Goal: Transaction & Acquisition: Purchase product/service

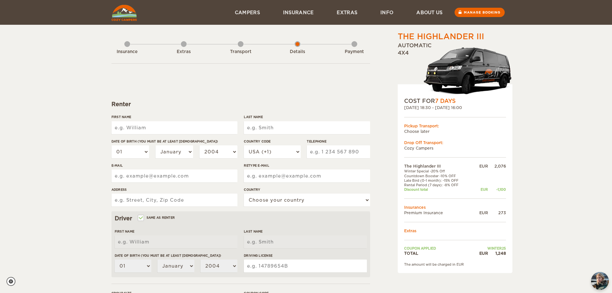
click at [126, 51] on div "Insurance" at bounding box center [127, 52] width 35 height 6
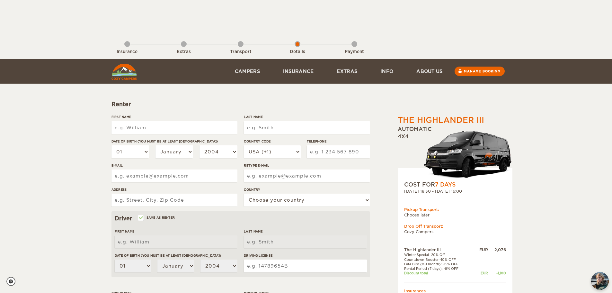
scroll to position [125, 0]
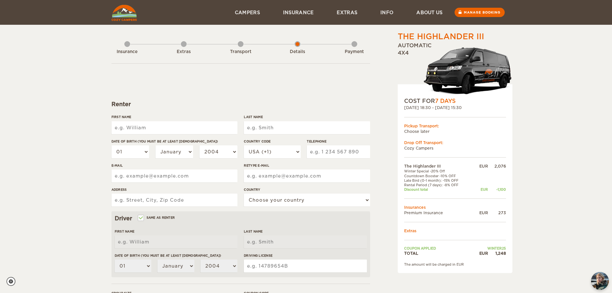
click at [452, 102] on span "7 Days" at bounding box center [445, 101] width 21 height 6
drag, startPoint x: 406, startPoint y: 106, endPoint x: 410, endPoint y: 107, distance: 4.7
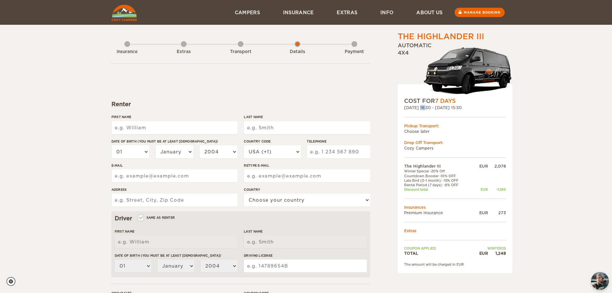
click at [410, 107] on div "[DATE] 18:30 - [DATE] 15:30" at bounding box center [455, 107] width 102 height 5
click at [196, 125] on input "First Name" at bounding box center [174, 127] width 126 height 13
type input "Bouh"
click at [503, 163] on div "COST FOR 7 Days 01. Nov 2025 18:30 - 08. Nov 2025 15:30 Pickup Transport: Choos…" at bounding box center [455, 178] width 115 height 189
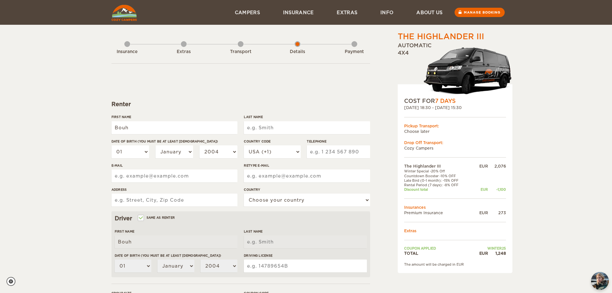
click at [503, 163] on div "COST FOR 7 Days 01. Nov 2025 18:30 - 08. Nov 2025 15:30 Pickup Transport: Choos…" at bounding box center [455, 178] width 115 height 189
click at [503, 164] on div "COST FOR 7 Days 01. Nov 2025 18:30 - 08. Nov 2025 15:30 Pickup Transport: Choos…" at bounding box center [455, 178] width 115 height 189
click at [503, 164] on div "2,076" at bounding box center [497, 165] width 18 height 5
click at [272, 134] on div "Last Name" at bounding box center [307, 126] width 126 height 24
click at [270, 132] on input "Last Name" at bounding box center [307, 127] width 126 height 13
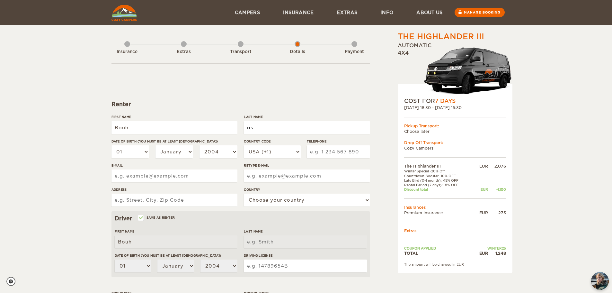
type input "o"
type input "Osman Robleh"
click at [133, 149] on select "01 02 03 04 05 06 07 08 09 10 11 12 13 14 15 16 17 18 19 20 21 22 23 24 25 26 2…" at bounding box center [130, 151] width 38 height 13
type input "Osman Robleh"
click at [92, 149] on div "The Highlander III Expand Collapse Total 1,248 EUR Automatic 4x4 COST FOR 7 Day…" at bounding box center [306, 209] width 612 height 418
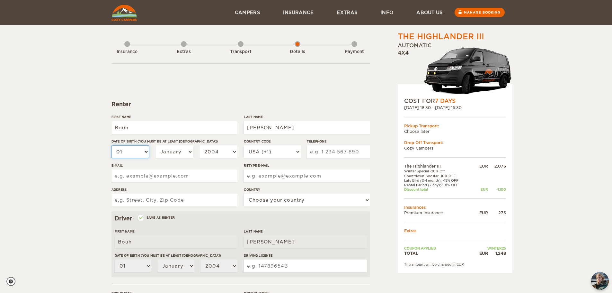
click at [141, 150] on select "01 02 03 04 05 06 07 08 09 10 11 12 13 14 15 16 17 18 19 20 21 22 23 24 25 26 2…" at bounding box center [130, 151] width 38 height 13
select select "13"
click at [111, 145] on select "01 02 03 04 05 06 07 08 09 10 11 12 13 14 15 16 17 18 19 20 21 22 23 24 25 26 2…" at bounding box center [130, 151] width 38 height 13
select select "13"
click at [121, 150] on select "01 02 03 04 05 06 07 08 09 10 11 12 13 14 15 16 17 18 19 20 21 22 23 24 25 26 2…" at bounding box center [130, 151] width 38 height 13
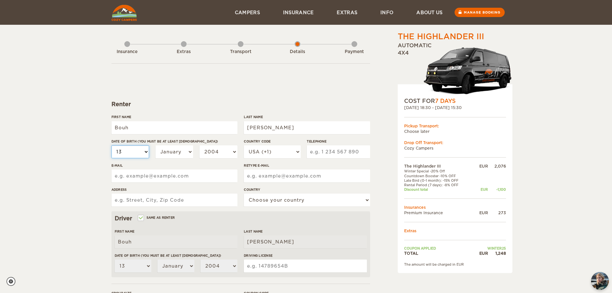
select select "17"
click at [111, 145] on select "01 02 03 04 05 06 07 08 09 10 11 12 13 14 15 16 17 18 19 20 21 22 23 24 25 26 2…" at bounding box center [130, 151] width 38 height 13
select select "17"
click at [170, 156] on select "January February March April May June July August September October November De…" at bounding box center [174, 151] width 38 height 13
select select "11"
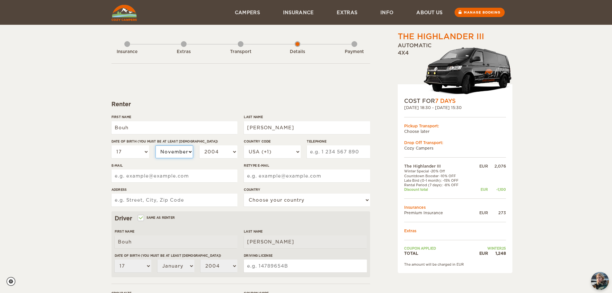
click at [155, 145] on select "January February March April May June July August September October November De…" at bounding box center [174, 151] width 38 height 13
select select "11"
click at [216, 156] on select "2004 2003 2002 2001 2000 1999 1998 1997 1996 1995 1994 1993 1992 1991 1990 1989…" at bounding box center [218, 151] width 38 height 13
click at [217, 150] on select "2004 2003 2002 2001 2000 1999 1998 1997 1996 1995 1994 1993 1992 1991 1990 1989…" at bounding box center [218, 151] width 38 height 13
click at [217, 155] on select "2004 2003 2002 2001 2000 1999 1998 1997 1996 1995 1994 1993 1992 1991 1990 1989…" at bounding box center [218, 151] width 38 height 13
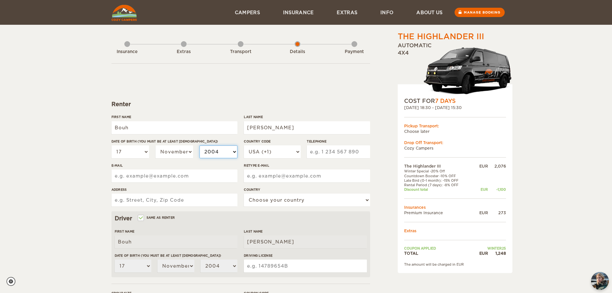
select select "1998"
click at [199, 145] on select "2004 2003 2002 2001 2000 1999 1998 1997 1996 1995 1994 1993 1992 1991 1990 1989…" at bounding box center [218, 151] width 38 height 13
select select "1998"
click at [263, 151] on select "USA (+1) UK (+44) Germany (+49) Algeria (+213) Andorra (+376) Angola (+244) Ang…" at bounding box center [272, 151] width 57 height 13
select select "33"
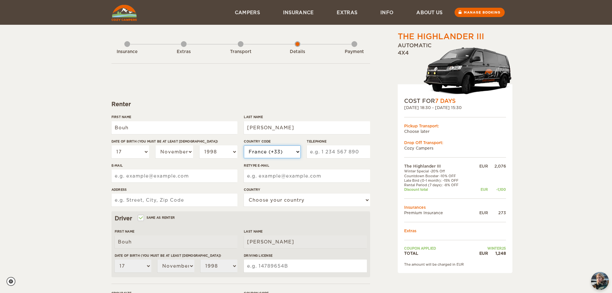
click at [244, 145] on select "USA (+1) UK (+44) Germany (+49) Algeria (+213) Andorra (+376) Angola (+244) Ang…" at bounding box center [272, 151] width 57 height 13
click at [330, 154] on input "Telephone" at bounding box center [338, 151] width 63 height 13
click at [330, 154] on input "651576689" at bounding box center [338, 151] width 63 height 13
type input "651576689"
click at [210, 178] on input "E-mail" at bounding box center [174, 175] width 126 height 13
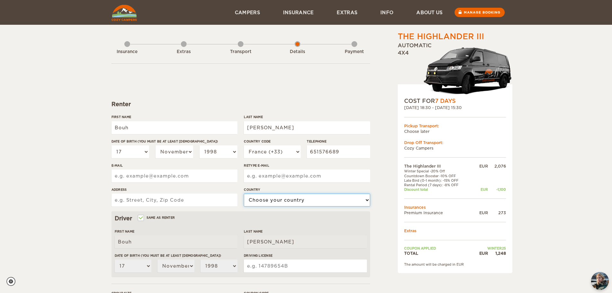
click at [283, 197] on select "Choose your country United States United Kingdom Germany Afghanistan Albania Al…" at bounding box center [307, 199] width 126 height 13
click at [222, 188] on label"] "Address" at bounding box center [174, 189] width 126 height 5
click at [222, 193] on input "Address" at bounding box center [174, 199] width 126 height 13
click at [258, 197] on select "Choose your country United States United Kingdom Germany Afghanistan Albania Al…" at bounding box center [307, 199] width 126 height 13
select select "71"
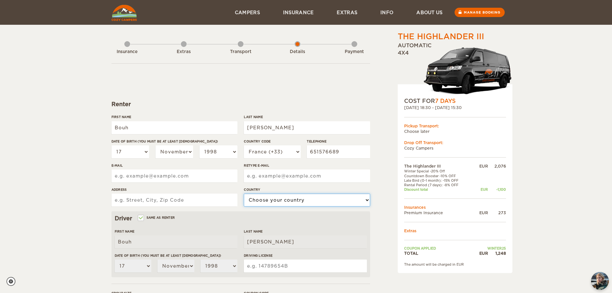
click at [244, 193] on select "Choose your country United States United Kingdom Germany Afghanistan Albania Al…" at bounding box center [307, 199] width 126 height 13
click at [218, 175] on input "E-mail" at bounding box center [174, 175] width 126 height 13
click at [205, 177] on input "bouhdaach2@gmail.com" at bounding box center [174, 175] width 126 height 13
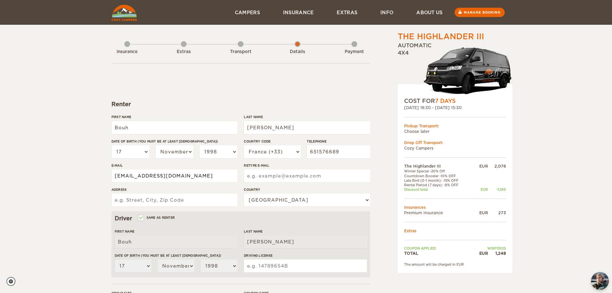
click at [205, 177] on input "bouhdaach2@gmail.com" at bounding box center [174, 175] width 126 height 13
type input "bouhdaach2@gmail.com"
paste input "bouhdaach2@gmail.com"
type input "bouhdaach2@gmail.com"
click at [196, 196] on input "Address" at bounding box center [174, 199] width 126 height 13
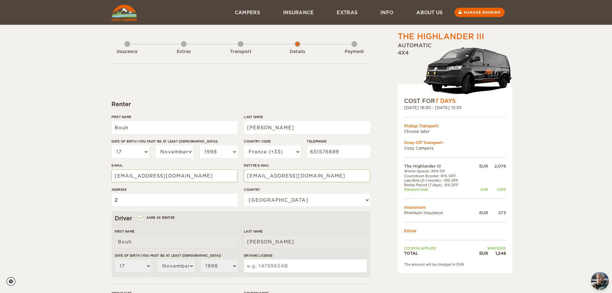
type input "2"
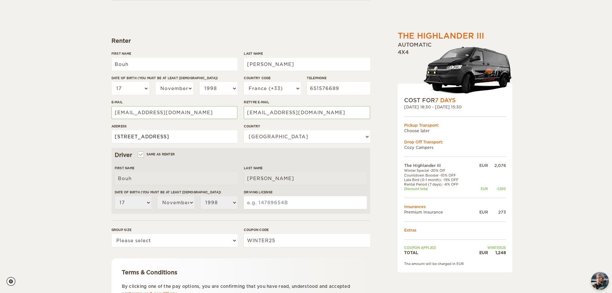
scroll to position [64, 0]
type input "10 square de bosnie"
click at [253, 204] on input "Driving License" at bounding box center [305, 202] width 123 height 13
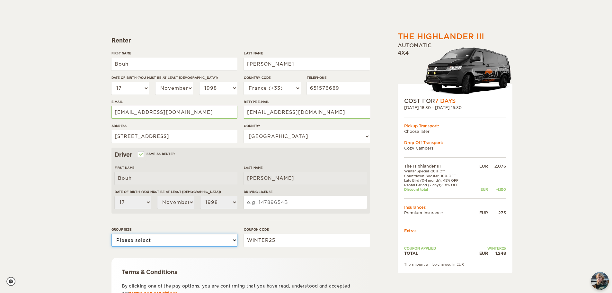
drag, startPoint x: 183, startPoint y: 235, endPoint x: 183, endPoint y: 239, distance: 3.5
click at [183, 235] on select "Please select 1 2 3" at bounding box center [174, 240] width 126 height 13
select select "3"
click at [111, 234] on select "Please select 1 2 3" at bounding box center [174, 240] width 126 height 13
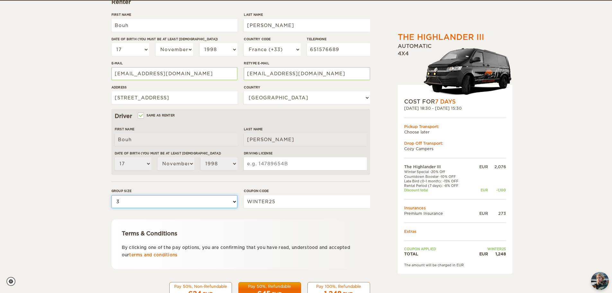
scroll to position [103, 0]
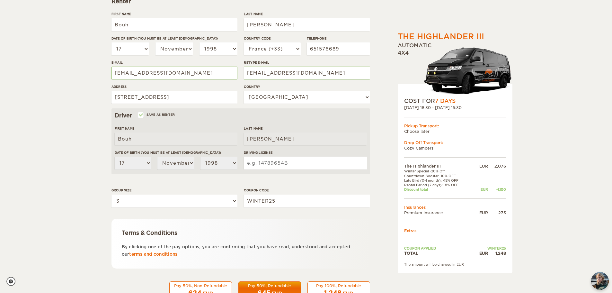
click at [262, 165] on input "Driving License" at bounding box center [305, 162] width 123 height 13
type input "42229/19"
click at [361, 152] on label"] "Driving License" at bounding box center [305, 152] width 123 height 5
click at [361, 156] on input "42229/19" at bounding box center [305, 162] width 123 height 13
click at [372, 160] on div "The Highlander III Expand Collapse Total 1,248 EUR Automatic 4x4 COST FOR 7 Day…" at bounding box center [305, 118] width 389 height 380
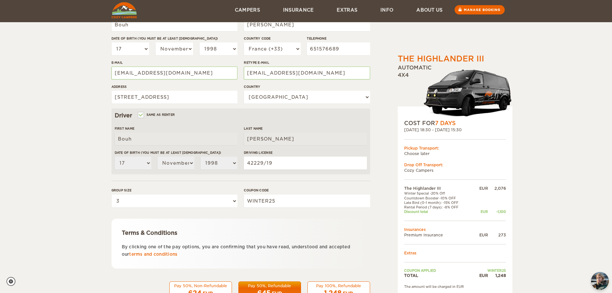
scroll to position [125, 0]
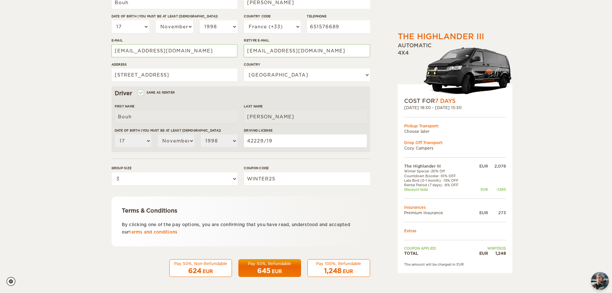
click at [283, 270] on div "645 EUR" at bounding box center [270, 270] width 54 height 9
click at [347, 271] on div "EUR" at bounding box center [348, 271] width 10 height 6
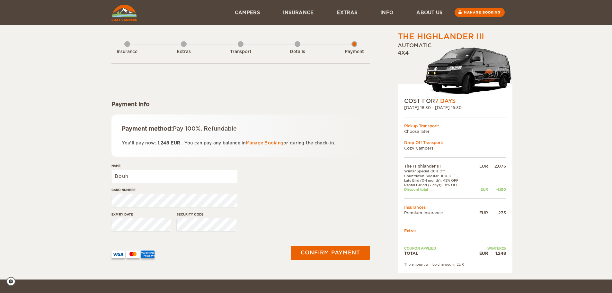
click at [336, 269] on div "Confirm payment" at bounding box center [329, 252] width 89 height 33
click at [184, 181] on input "Bouh" at bounding box center [174, 176] width 126 height 13
click at [183, 181] on input "Bouh" at bounding box center [174, 176] width 126 height 13
click at [183, 180] on input "Bouh" at bounding box center [174, 176] width 126 height 13
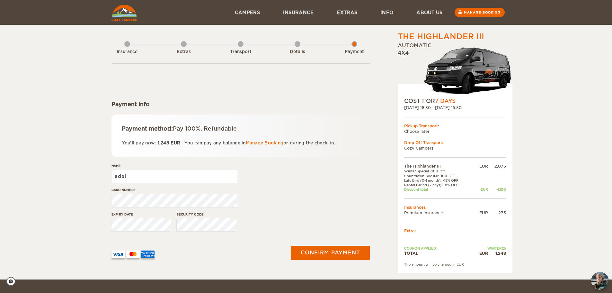
type input "adel"
click at [352, 260] on button "Confirm payment" at bounding box center [330, 252] width 81 height 14
click at [334, 255] on button "submit" at bounding box center [330, 252] width 82 height 14
click at [291, 245] on button "Confirm payment" at bounding box center [330, 252] width 79 height 14
